Goal: Task Accomplishment & Management: Complete application form

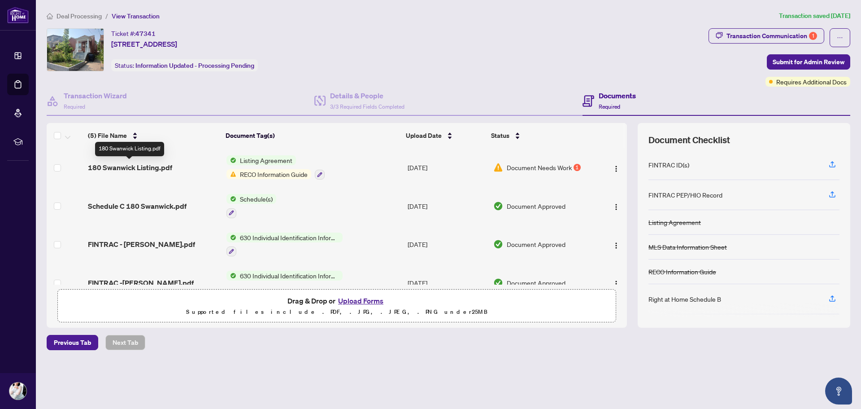
click at [157, 168] on span "180 Swanwick Listing.pdf" at bounding box center [130, 167] width 84 height 11
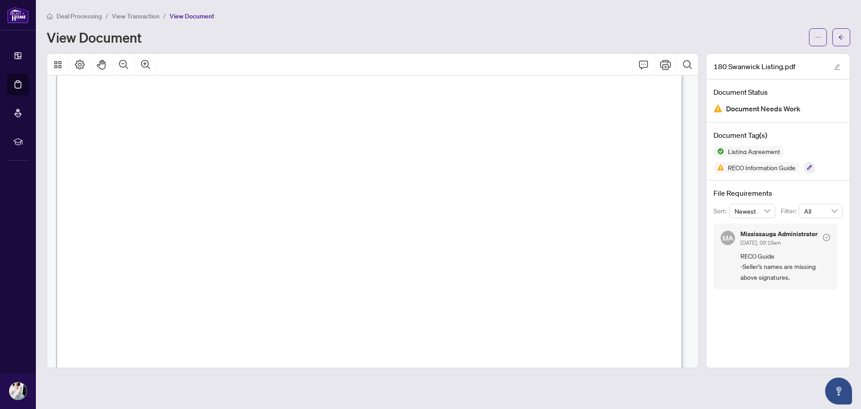
scroll to position [15110, 0]
click at [818, 39] on icon "ellipsis" at bounding box center [818, 37] width 6 height 6
click at [790, 55] on span "Download" at bounding box center [786, 57] width 68 height 10
click at [844, 38] on button "button" at bounding box center [841, 37] width 18 height 18
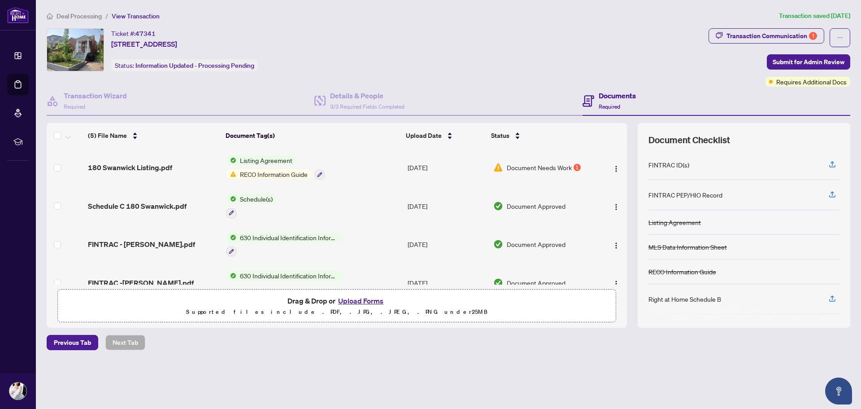
click at [360, 301] on button "Upload Forms" at bounding box center [360, 301] width 51 height 12
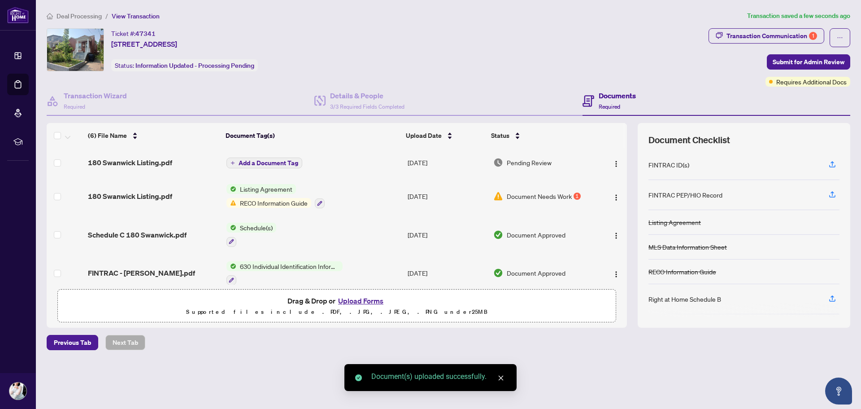
click at [278, 161] on span "Add a Document Tag" at bounding box center [269, 163] width 60 height 6
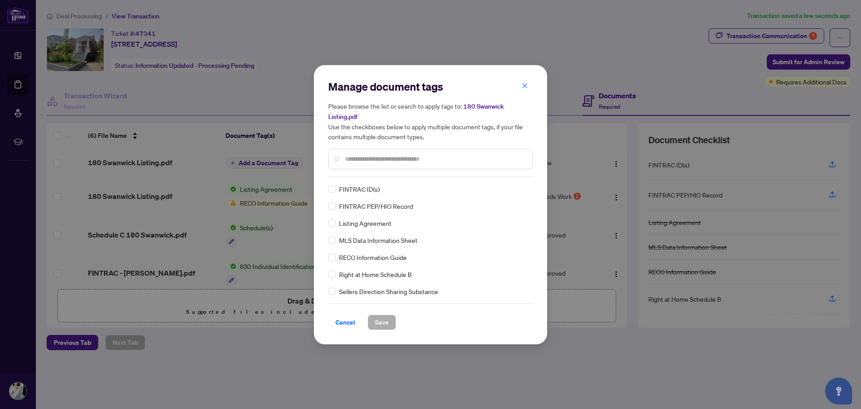
click at [355, 159] on input "text" at bounding box center [435, 159] width 180 height 10
type input "****"
click at [394, 320] on button "Save" at bounding box center [382, 321] width 28 height 15
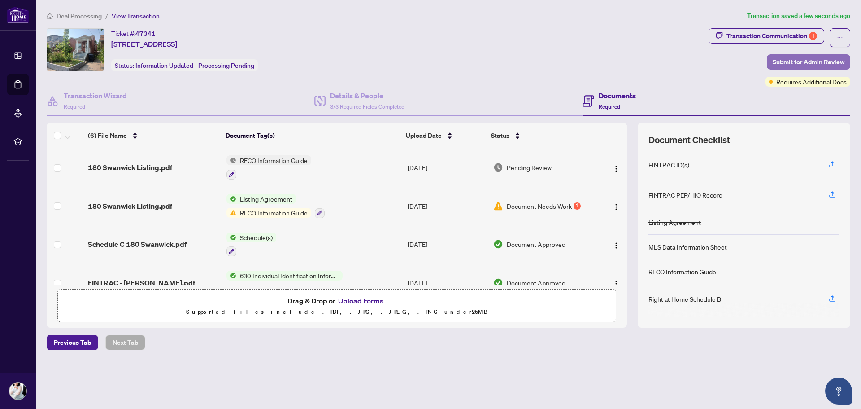
click at [797, 61] on span "Submit for Admin Review" at bounding box center [809, 62] width 72 height 14
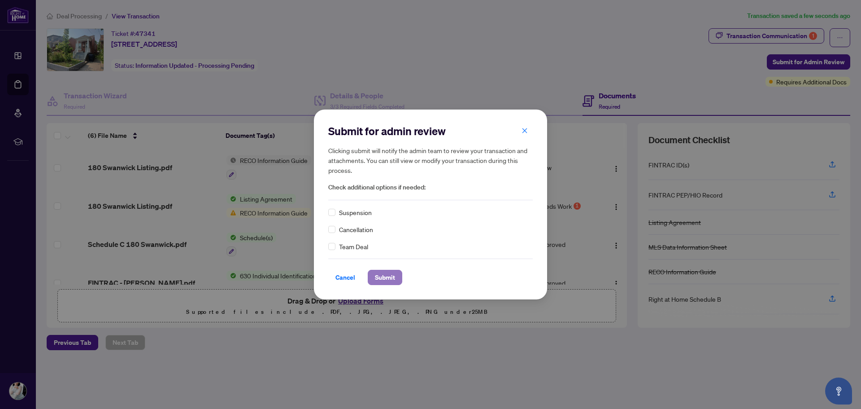
click at [389, 275] on span "Submit" at bounding box center [385, 277] width 20 height 14
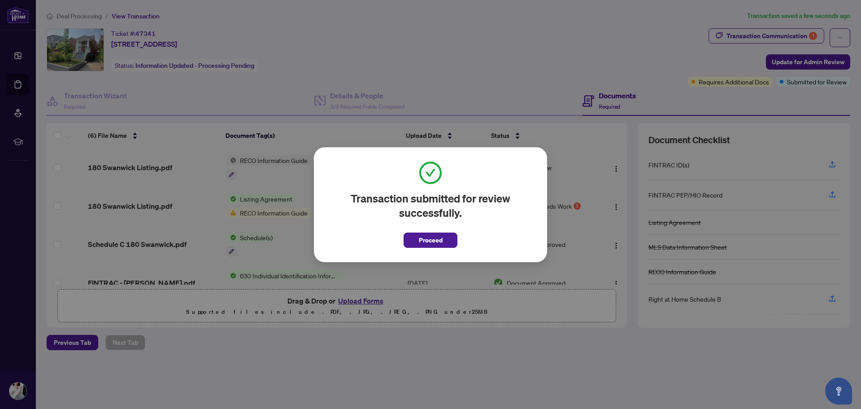
click at [417, 236] on button "Proceed" at bounding box center [431, 239] width 54 height 15
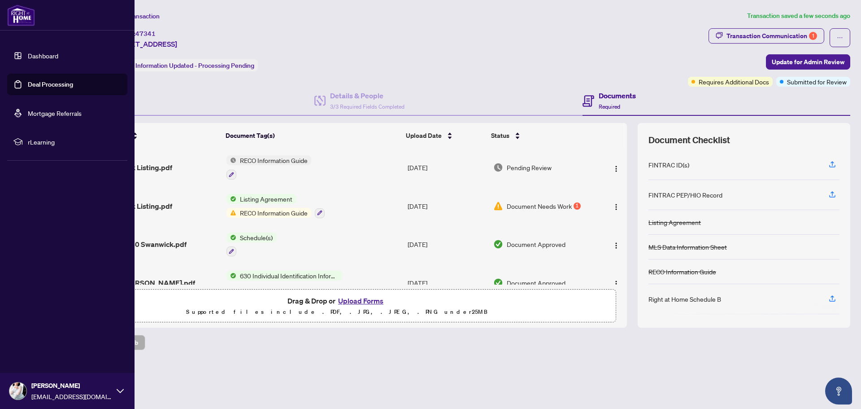
click at [28, 56] on link "Dashboard" at bounding box center [43, 56] width 30 height 8
